Goal: Information Seeking & Learning: Learn about a topic

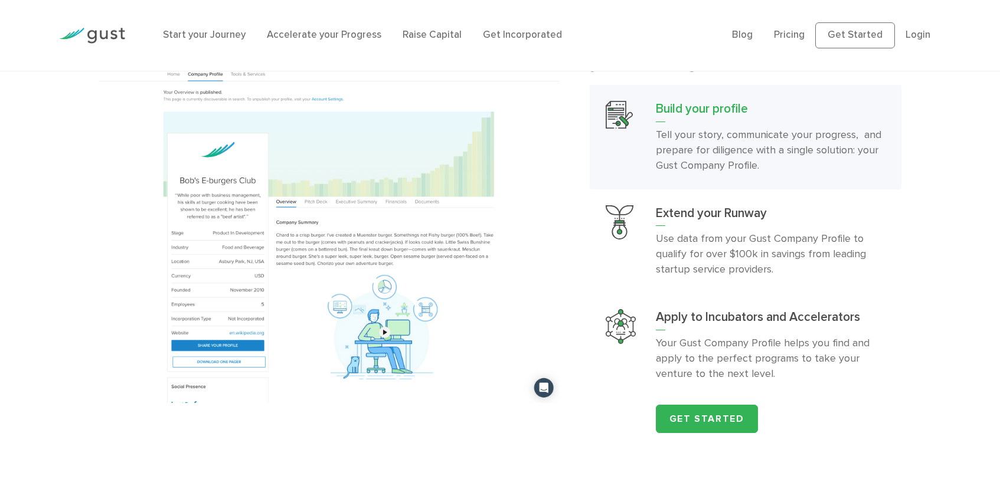
scroll to position [1242, 0]
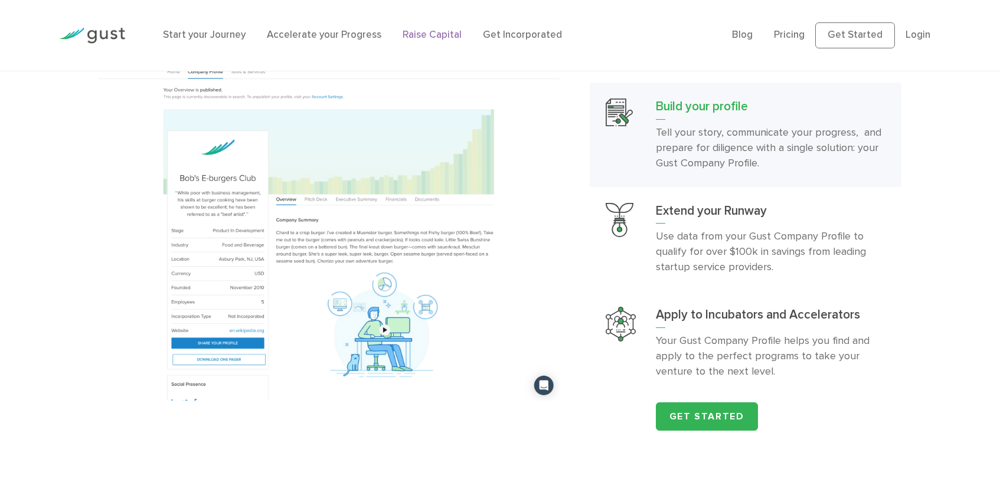
click at [439, 32] on link "Raise Capital" at bounding box center [432, 35] width 59 height 12
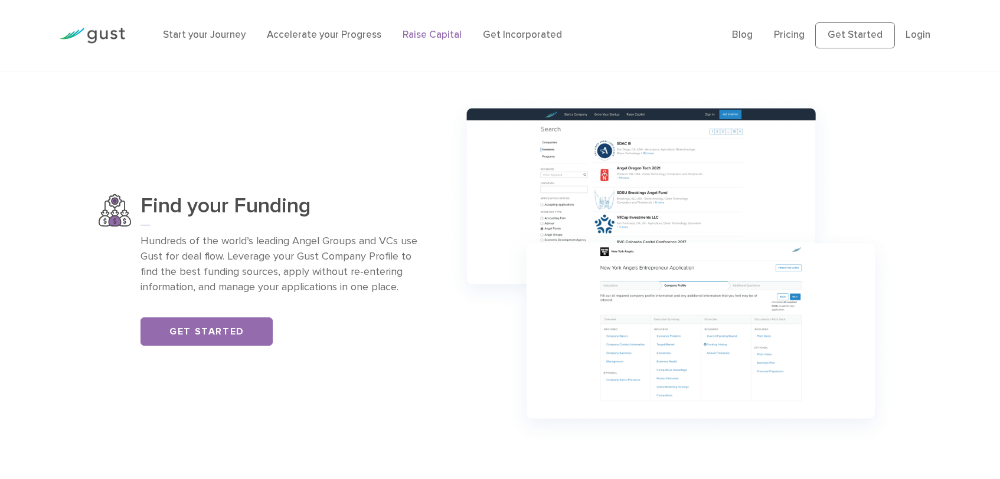
scroll to position [853, 0]
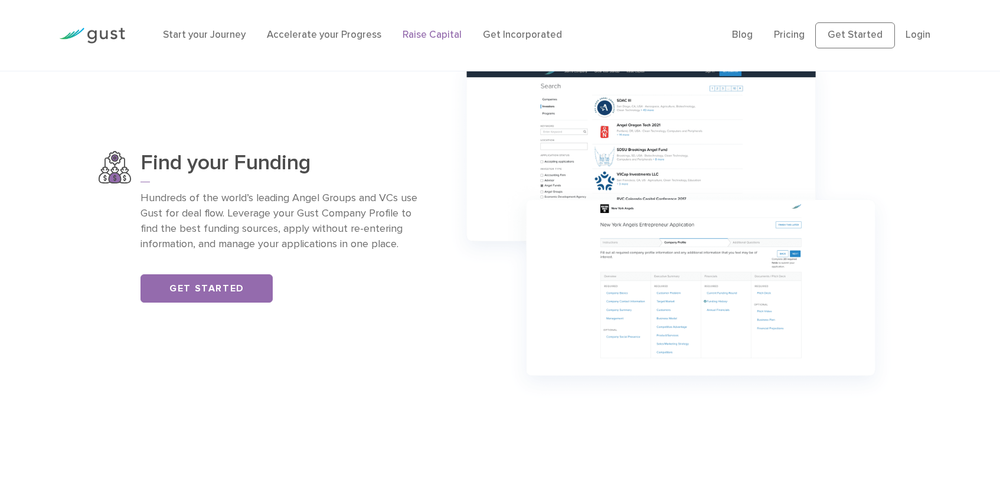
click at [469, 346] on img at bounding box center [670, 227] width 460 height 364
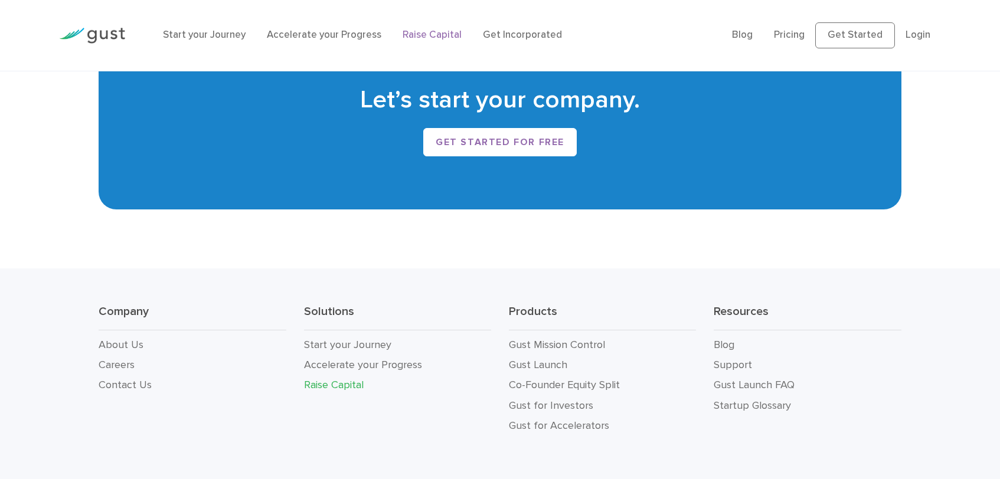
scroll to position [2203, 0]
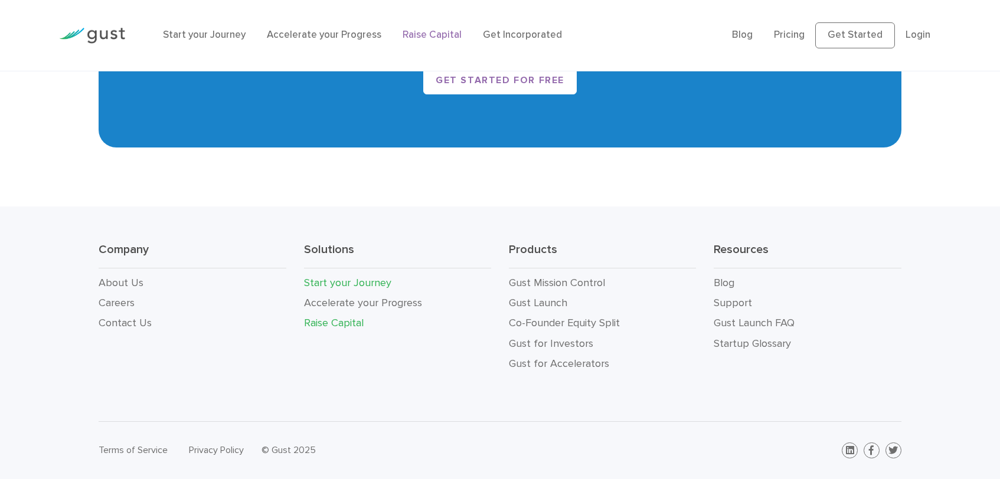
click at [348, 282] on link "Start your Journey" at bounding box center [347, 283] width 87 height 12
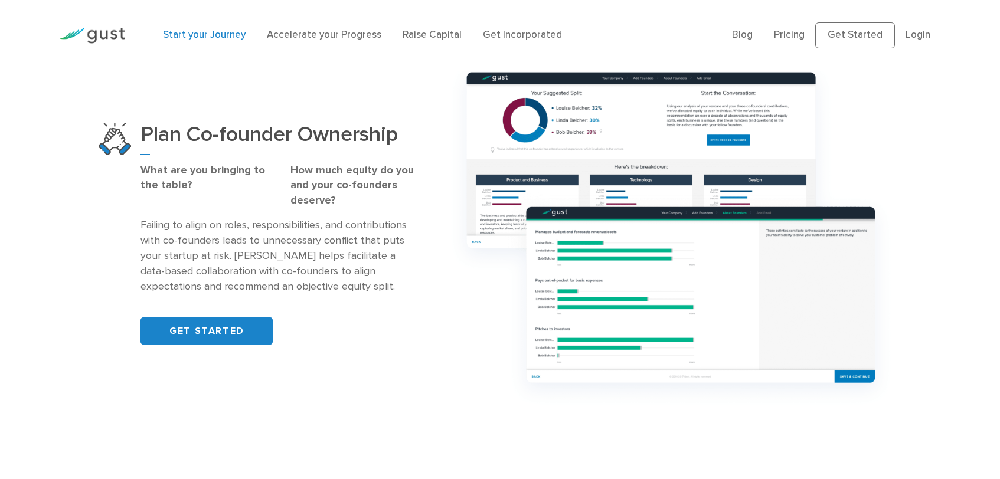
scroll to position [845, 0]
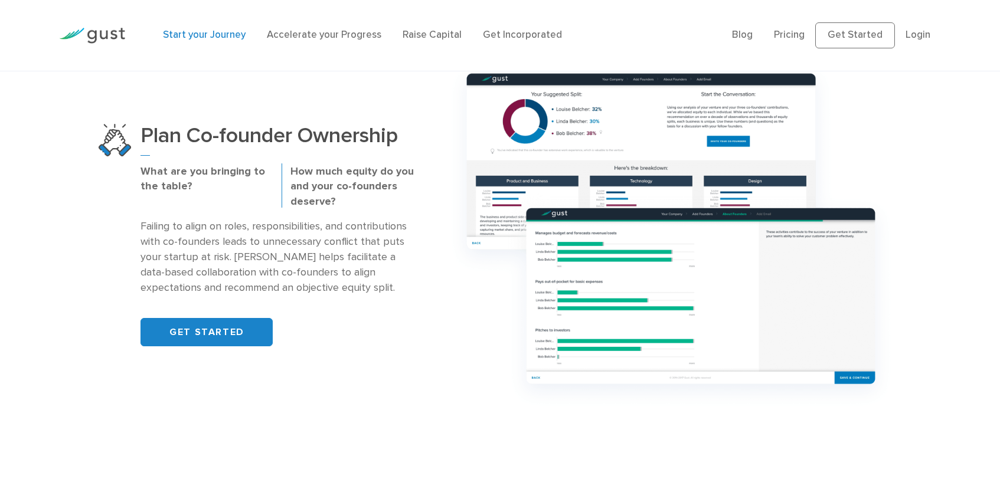
click at [462, 315] on img at bounding box center [670, 236] width 460 height 364
click at [441, 312] on img at bounding box center [670, 236] width 460 height 364
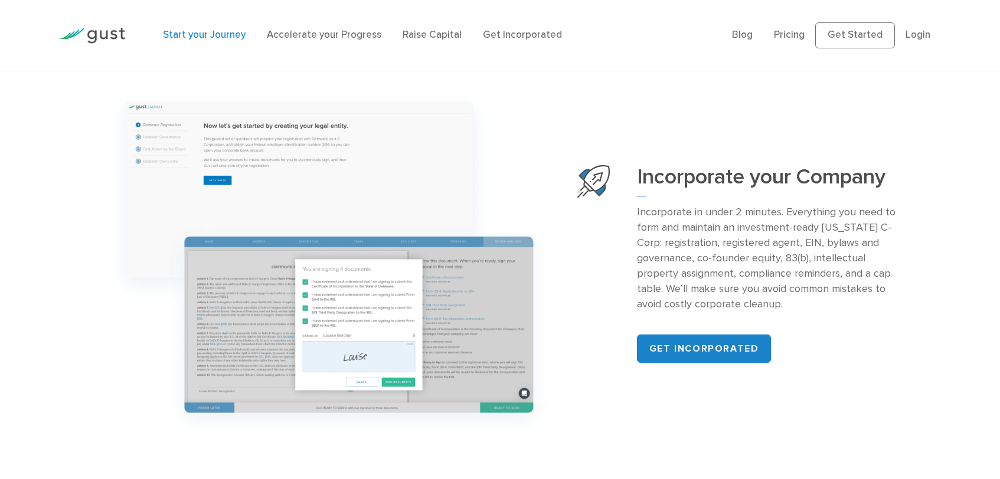
scroll to position [1245, 0]
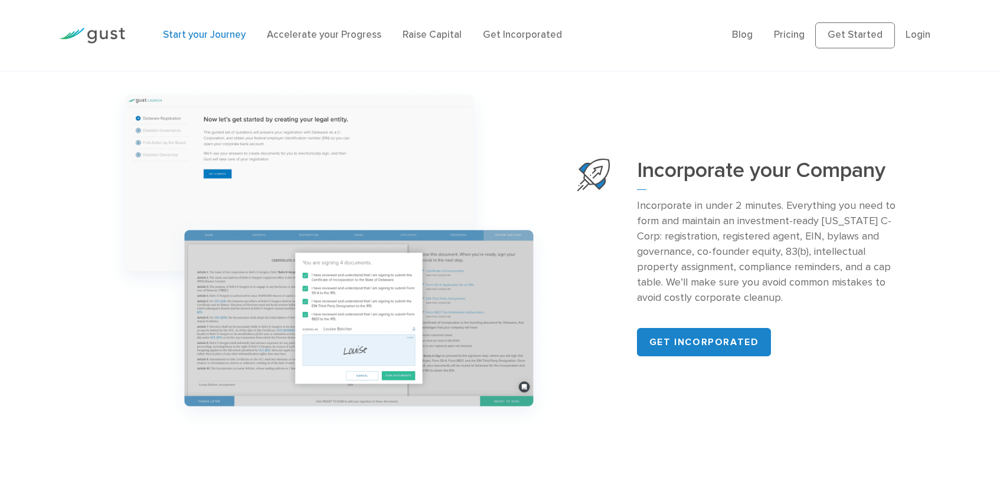
click at [554, 309] on img at bounding box center [329, 258] width 460 height 364
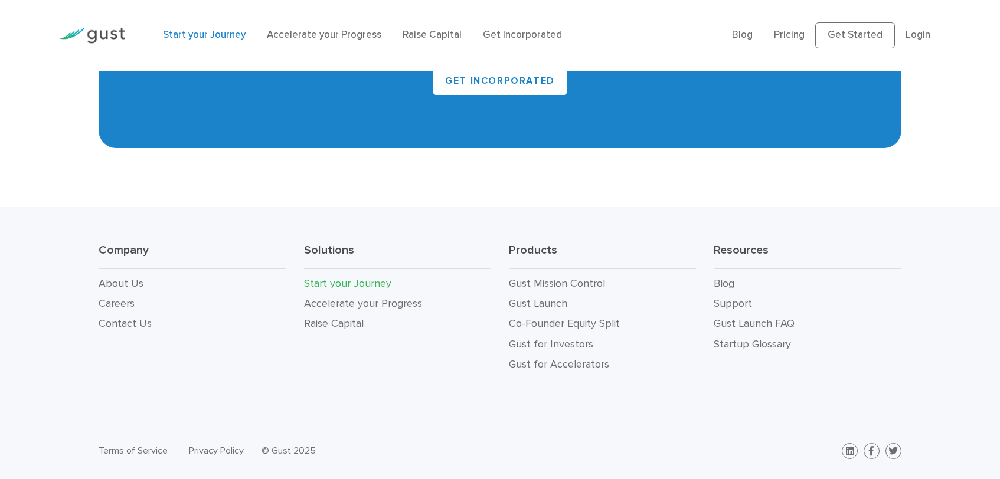
scroll to position [2358, 0]
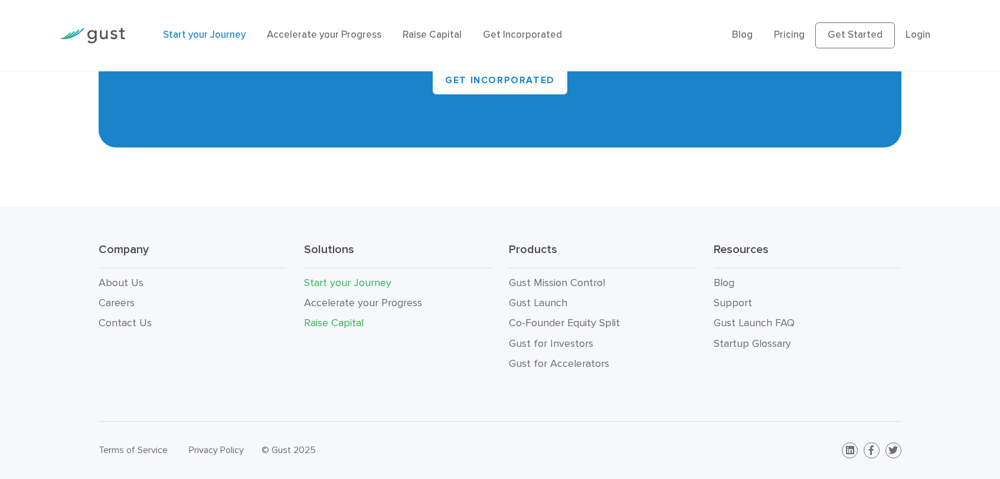
click at [348, 325] on link "Raise Capital" at bounding box center [334, 323] width 60 height 12
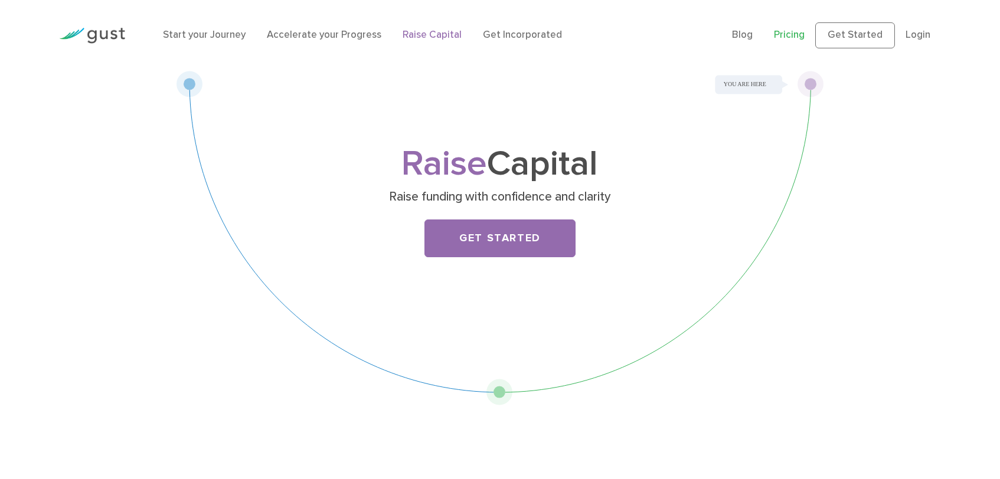
click at [791, 39] on link "Pricing" at bounding box center [789, 35] width 31 height 12
